Goal: Navigation & Orientation: Understand site structure

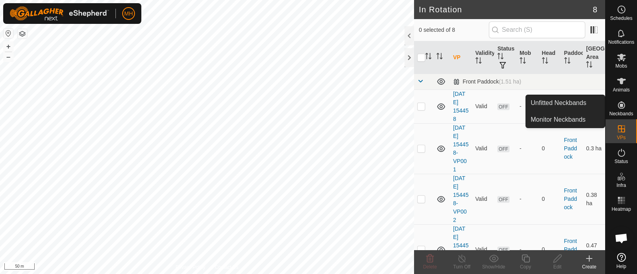
click at [628, 102] on es-neckbands-svg-icon at bounding box center [621, 105] width 14 height 13
click at [570, 104] on link "Unfitted Neckbands" at bounding box center [565, 103] width 79 height 16
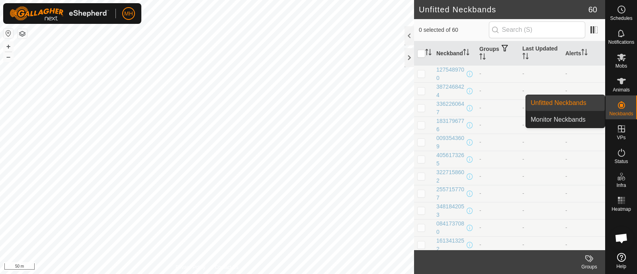
click at [578, 122] on link "Monitor Neckbands" at bounding box center [565, 120] width 79 height 16
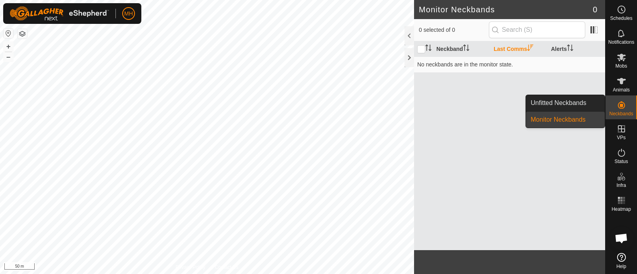
click at [618, 110] on es-neckbands-svg-icon at bounding box center [621, 105] width 14 height 13
click at [586, 103] on link "Unfitted Neckbands" at bounding box center [565, 103] width 79 height 16
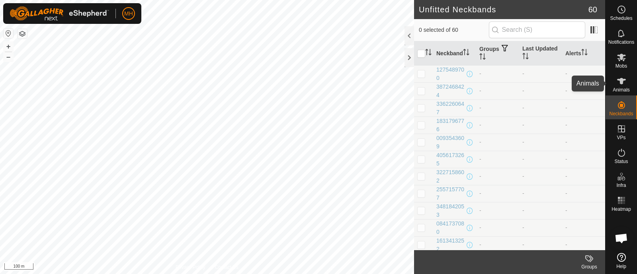
click at [627, 85] on es-animals-svg-icon at bounding box center [621, 81] width 14 height 13
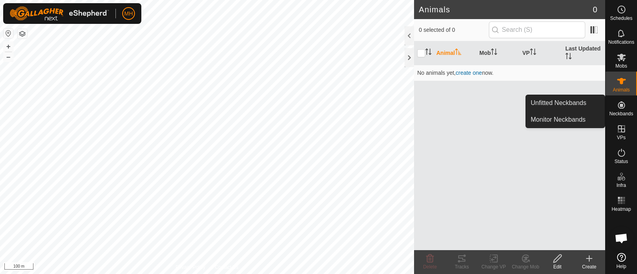
click at [626, 109] on es-neckbands-svg-icon at bounding box center [621, 105] width 14 height 13
click at [620, 105] on icon at bounding box center [621, 104] width 7 height 7
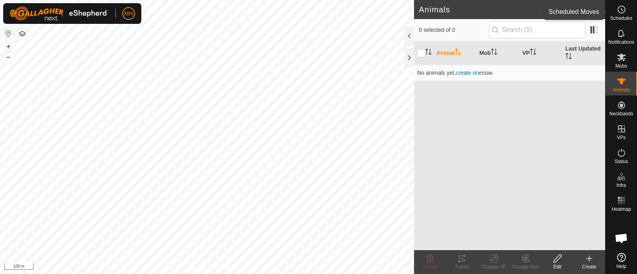
click at [615, 11] on es-schedule-vp-svg-icon at bounding box center [621, 9] width 14 height 13
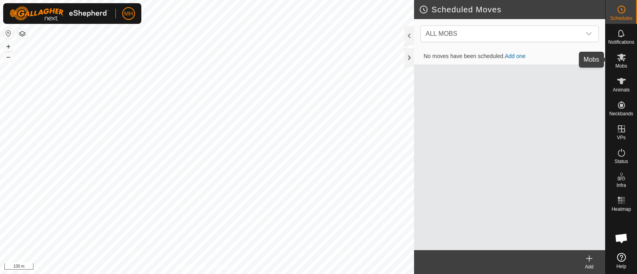
click at [623, 55] on icon at bounding box center [621, 58] width 9 height 8
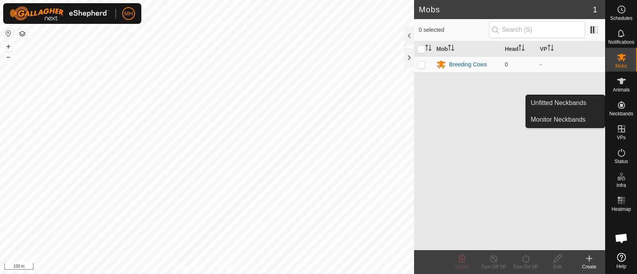
click at [626, 107] on es-neckbands-svg-icon at bounding box center [621, 105] width 14 height 13
click at [577, 99] on link "Unfitted Neckbands" at bounding box center [565, 103] width 79 height 16
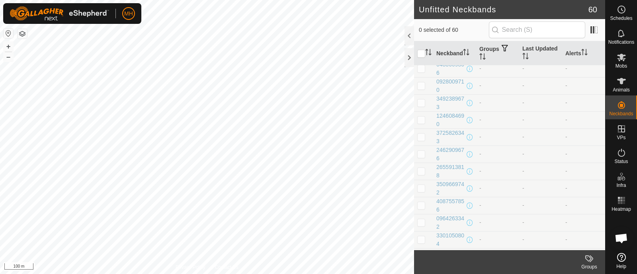
scroll to position [434, 0]
